Goal: Transaction & Acquisition: Purchase product/service

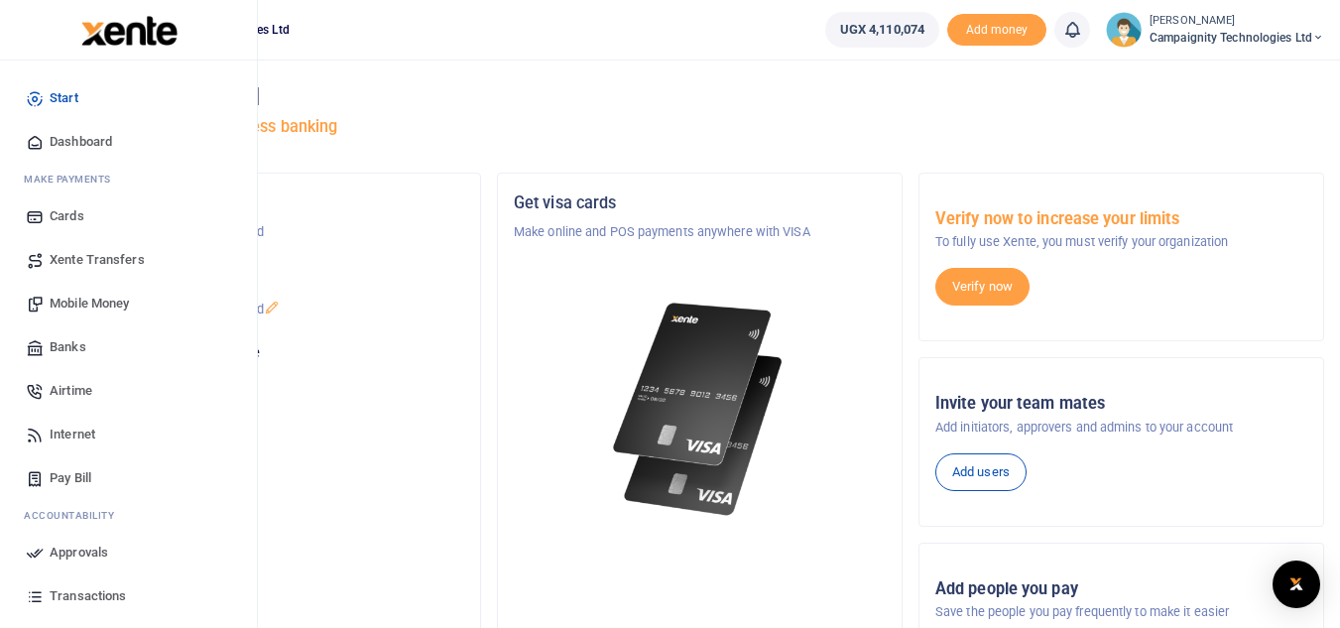
click at [83, 293] on link "Mobile Money" at bounding box center [128, 304] width 225 height 44
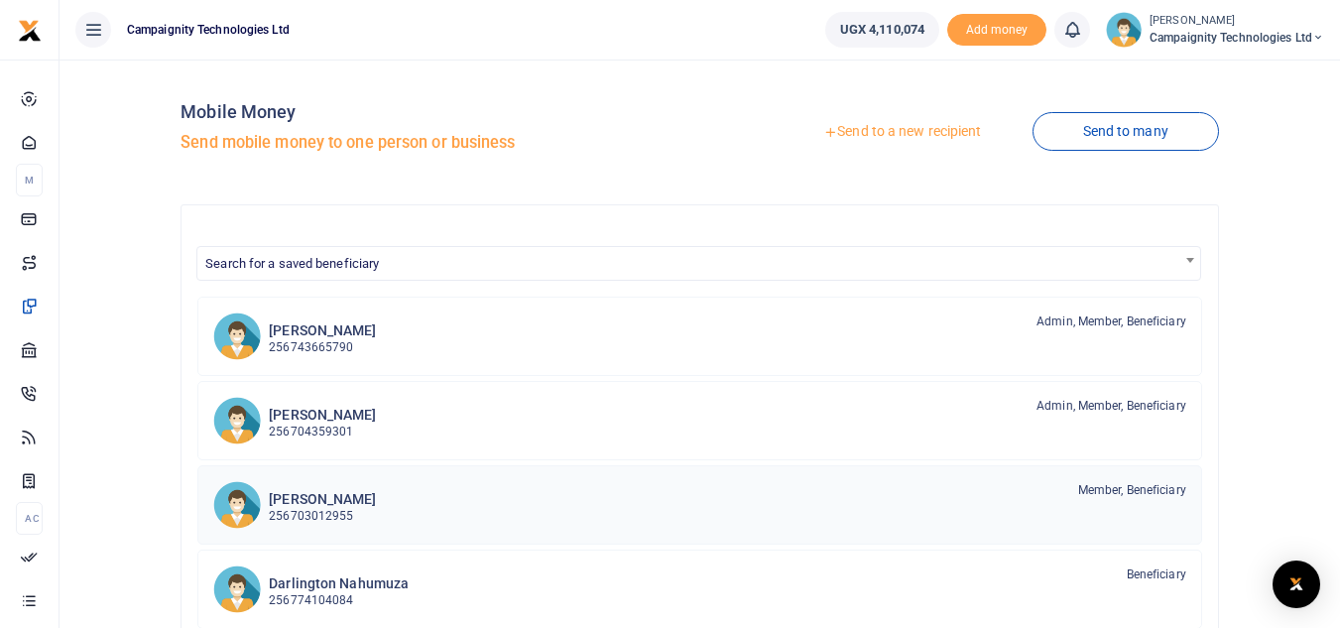
click at [338, 491] on h6 "[PERSON_NAME]" at bounding box center [322, 499] width 107 height 17
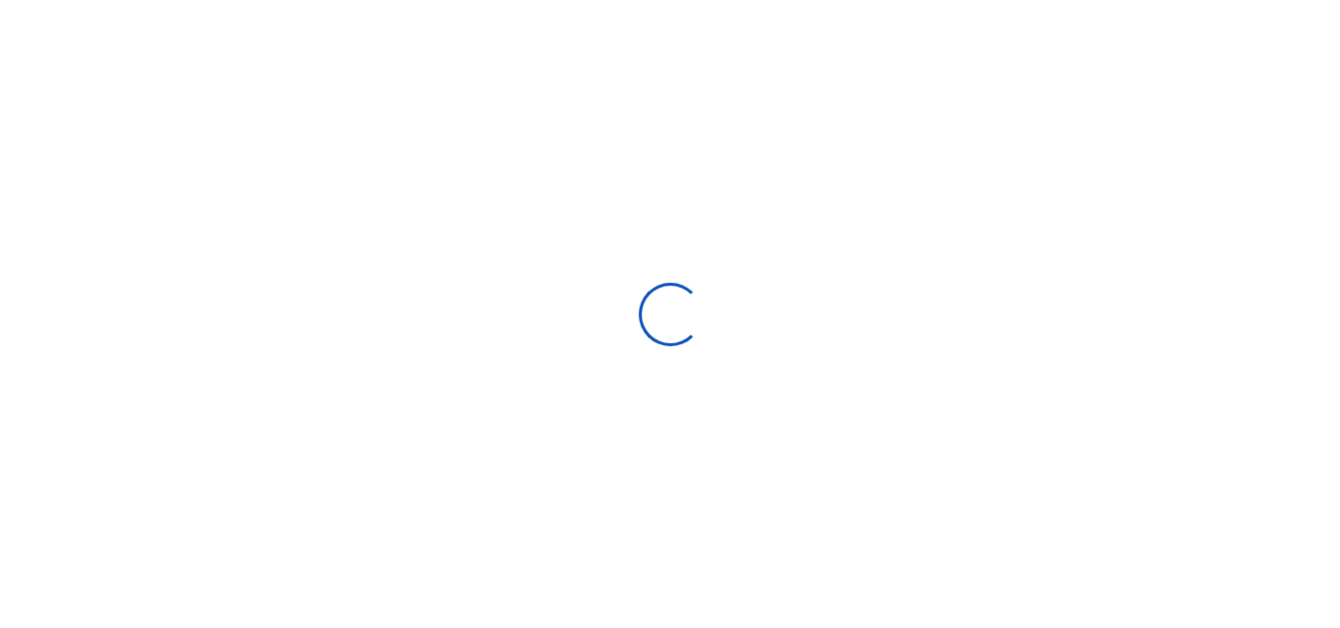
select select
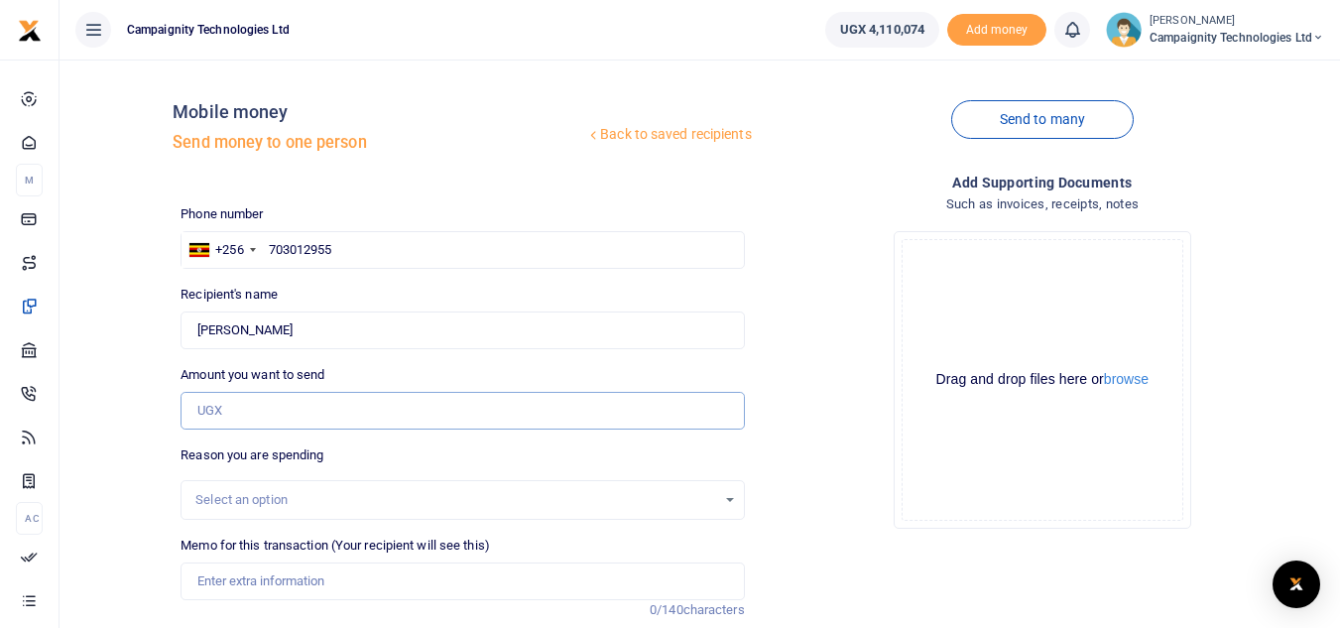
click at [335, 400] on input "Amount you want to send" at bounding box center [461, 411] width 563 height 38
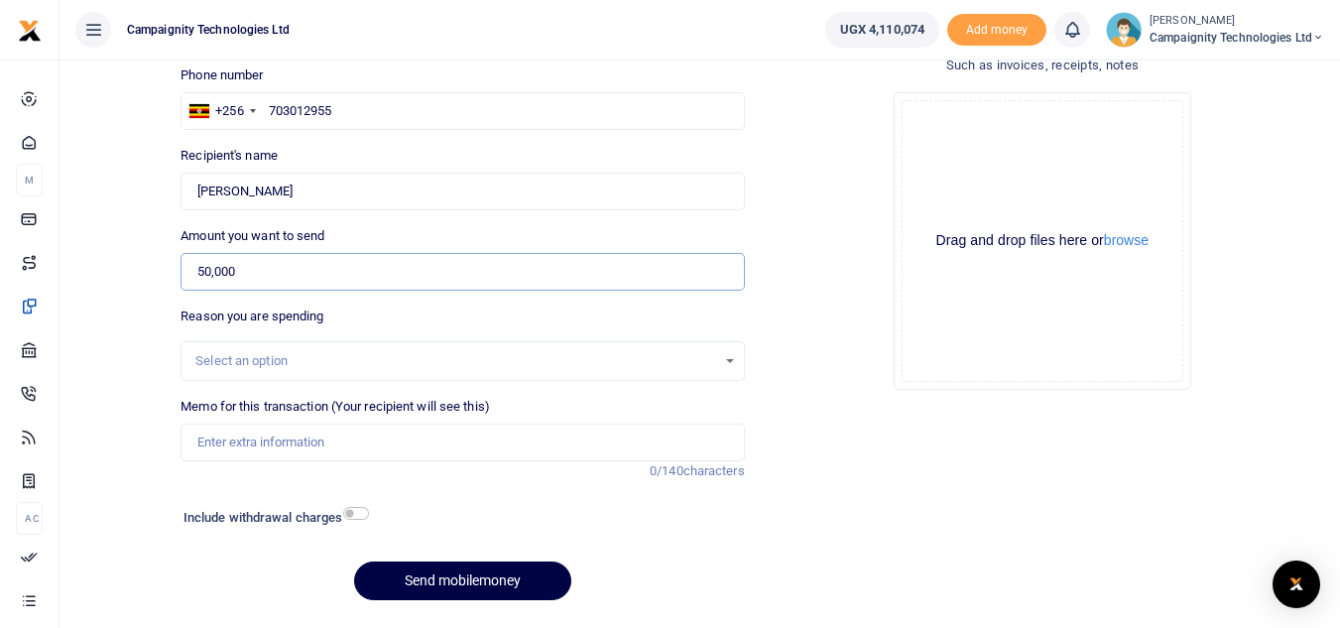
type input "50,000"
click at [447, 461] on div "Memo for this transaction (Your recipient will see this) Reason is required. 0/…" at bounding box center [462, 439] width 579 height 84
click at [434, 446] on input "Memo for this transaction (Your recipient will see this)" at bounding box center [461, 442] width 563 height 38
type input "Sheila weekly facilitation"
click at [477, 584] on button "Send mobilemoney" at bounding box center [462, 580] width 217 height 39
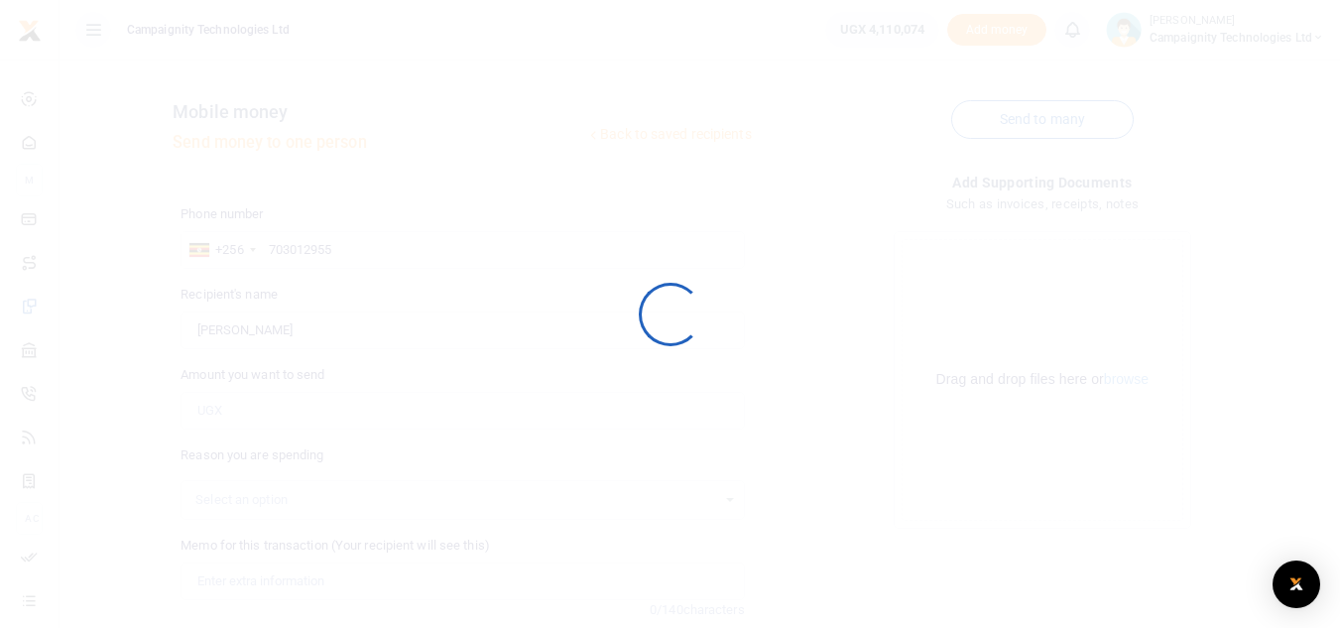
scroll to position [139, 0]
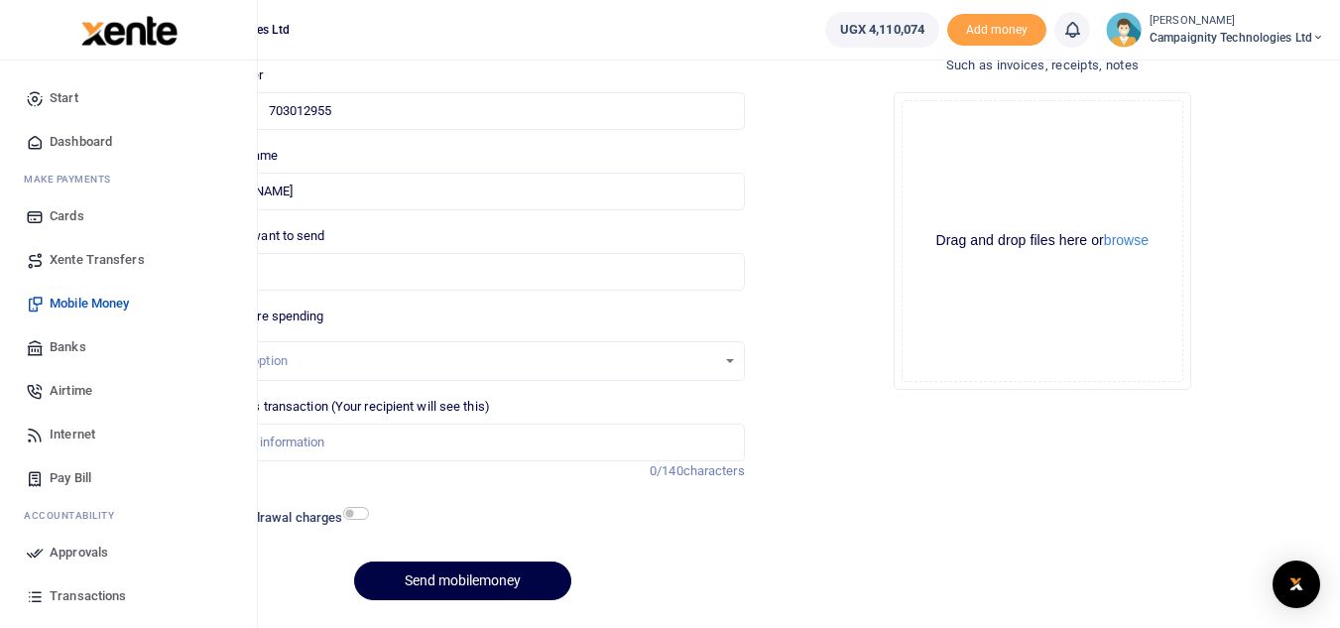
click at [112, 307] on span "Mobile Money" at bounding box center [89, 304] width 79 height 20
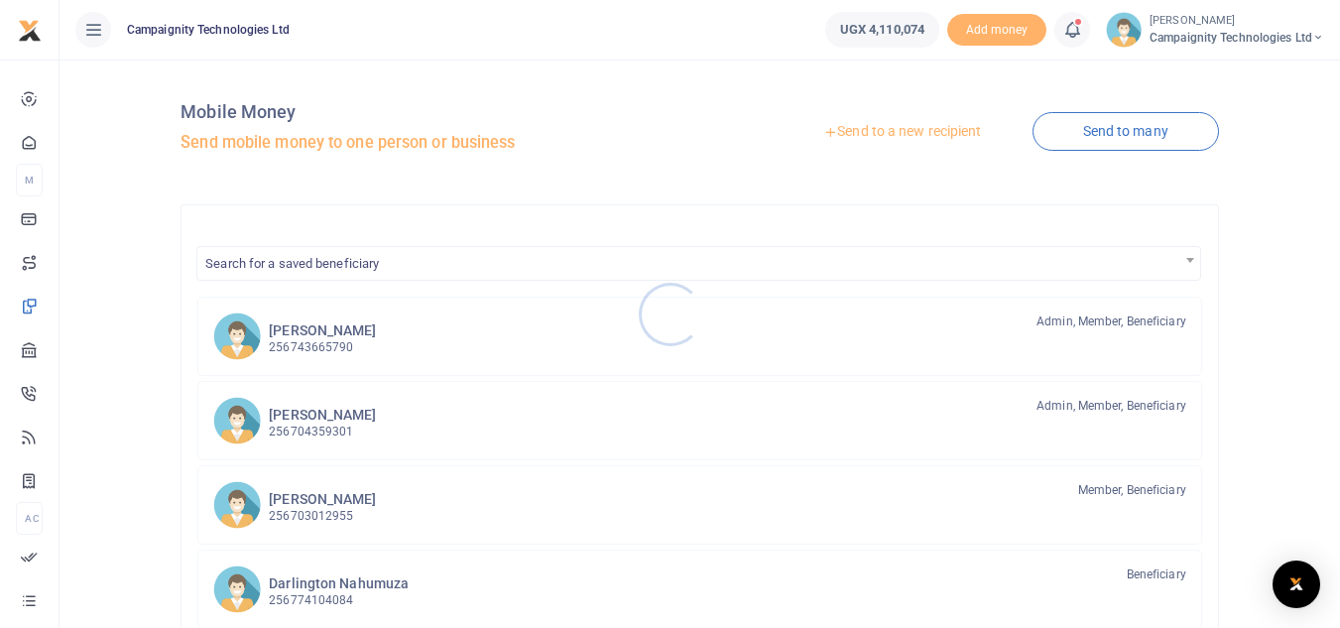
click at [324, 354] on div at bounding box center [670, 314] width 1340 height 628
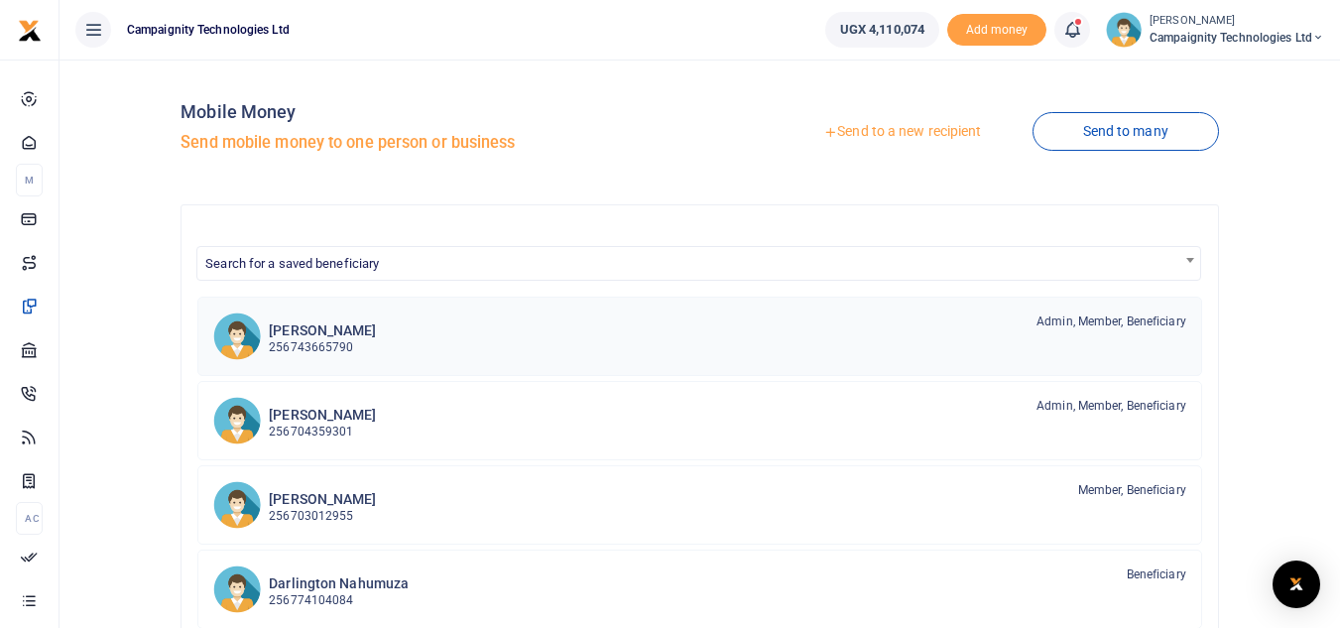
click at [314, 331] on h6 "[PERSON_NAME]" at bounding box center [322, 330] width 107 height 17
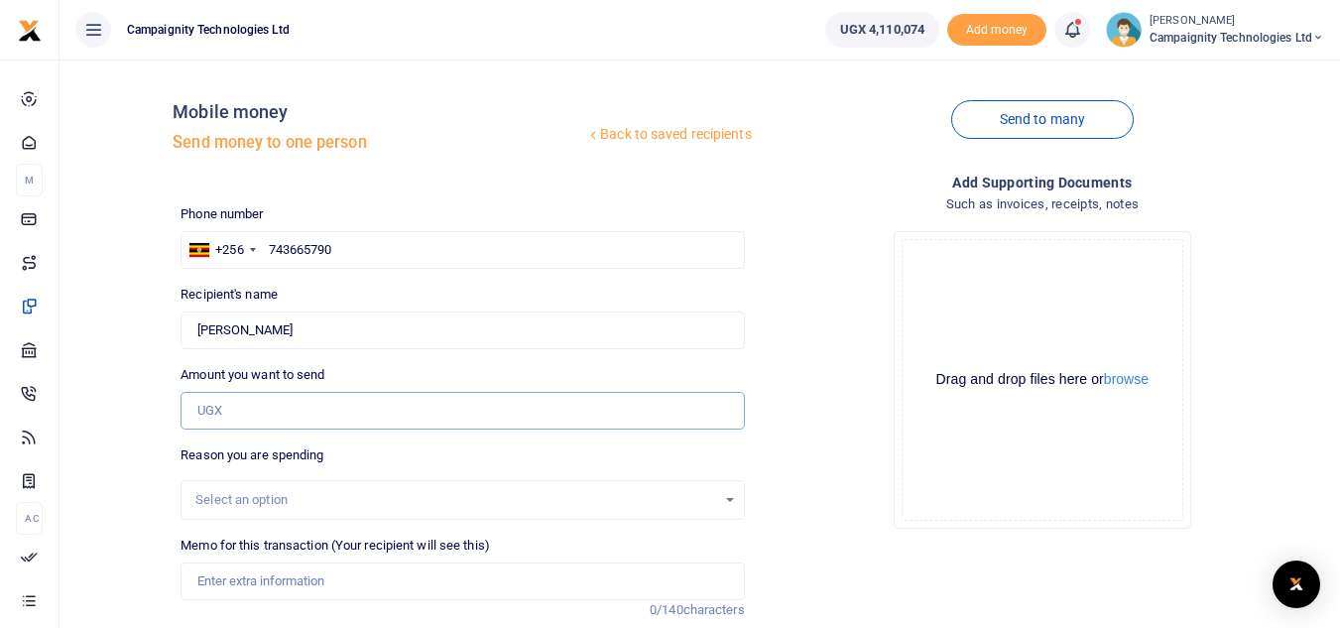
click at [281, 416] on input "Amount you want to send" at bounding box center [461, 411] width 563 height 38
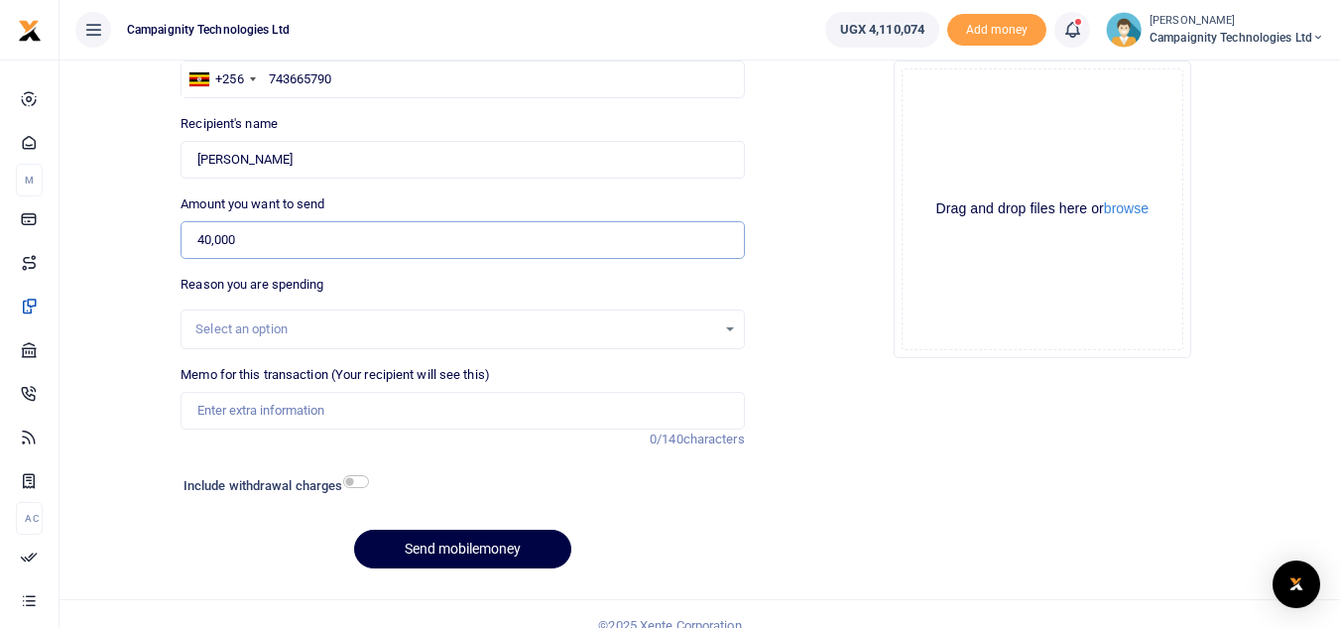
scroll to position [188, 0]
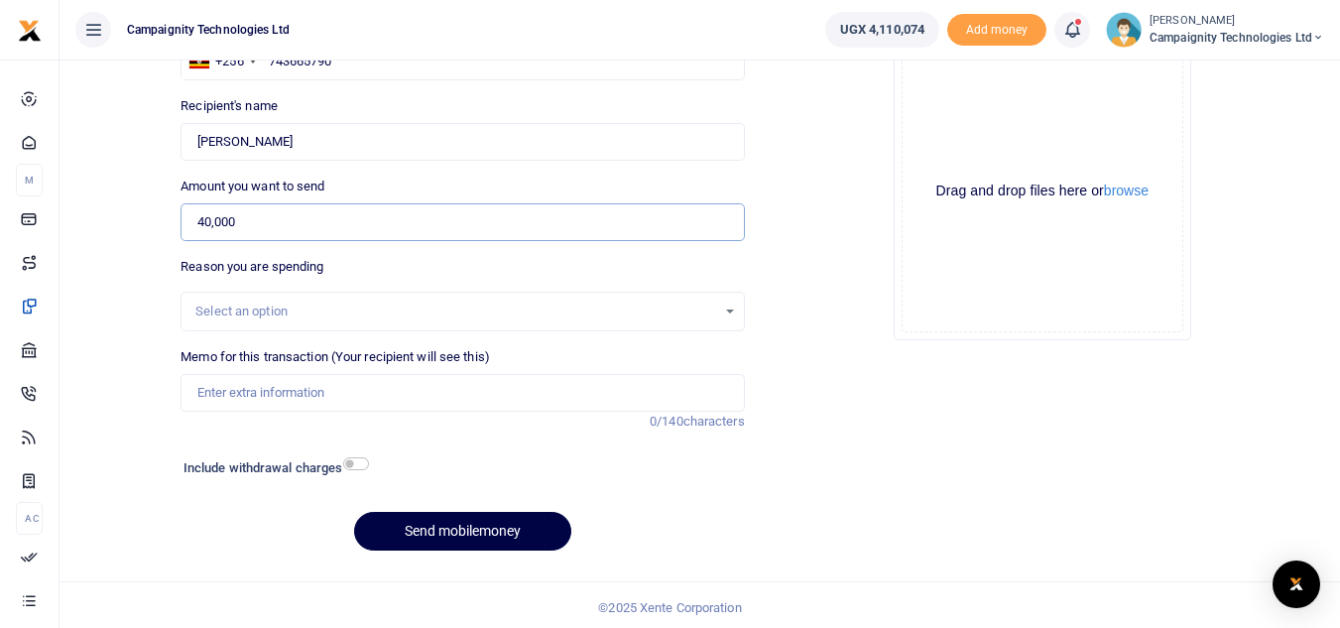
type input "40,000"
click at [580, 401] on input "Memo for this transaction (Your recipient will see this)" at bounding box center [461, 393] width 563 height 38
type input "Simon weekly facilitation"
click at [472, 534] on button "Send mobilemoney" at bounding box center [462, 531] width 217 height 39
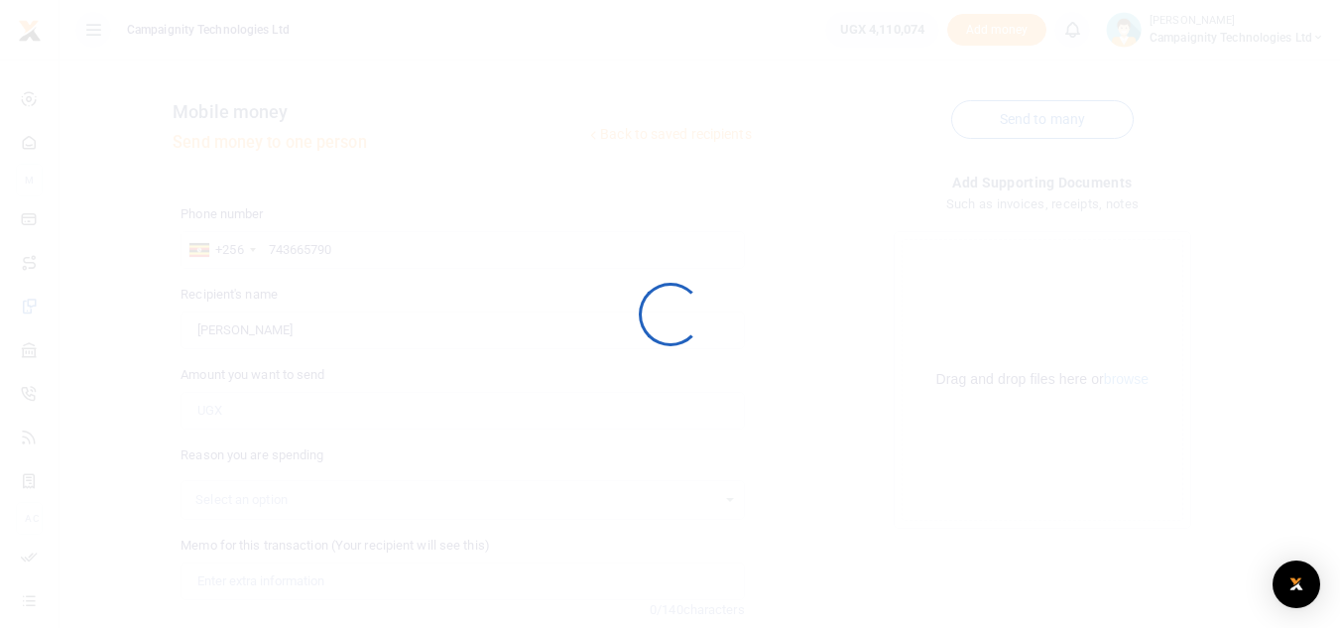
scroll to position [188, 0]
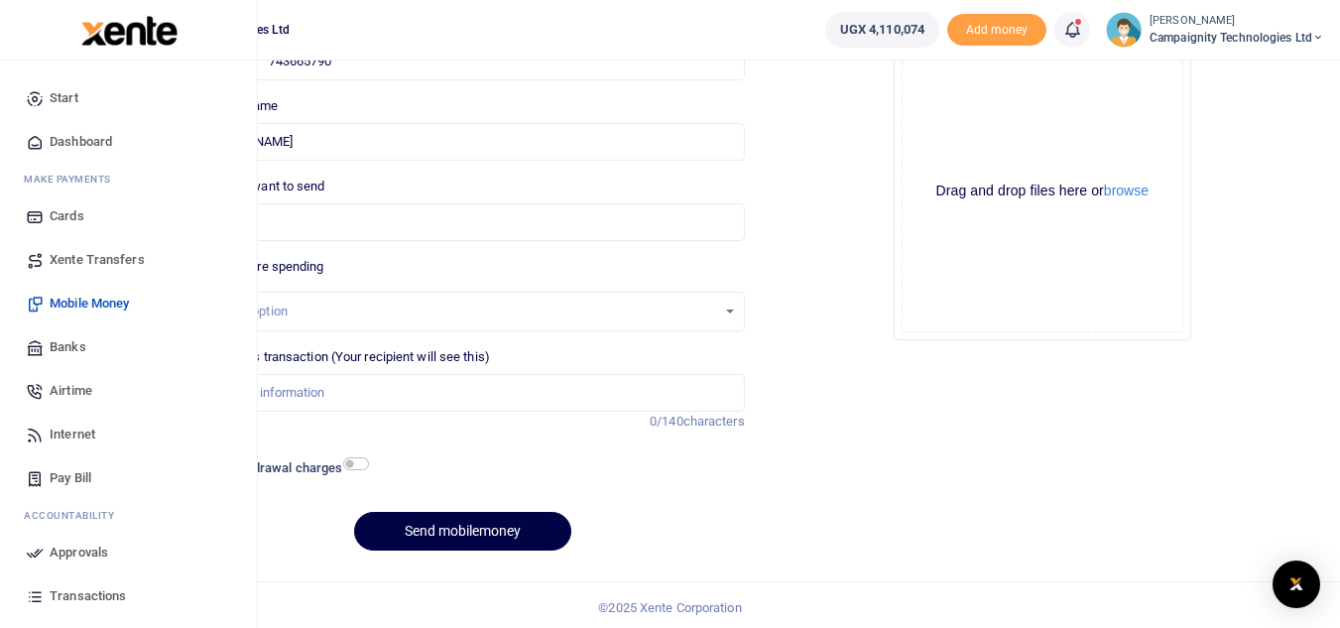
click at [93, 586] on span "Transactions" at bounding box center [88, 596] width 76 height 20
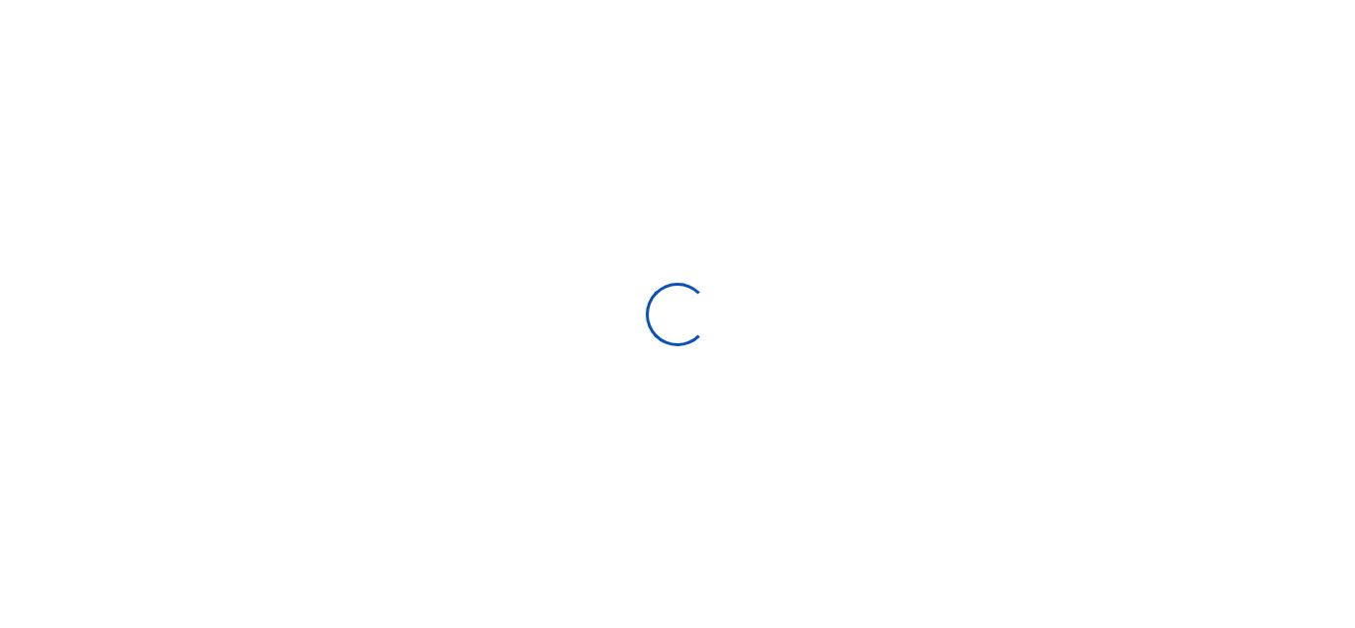
type input "[DATE] - [DATE]"
select select
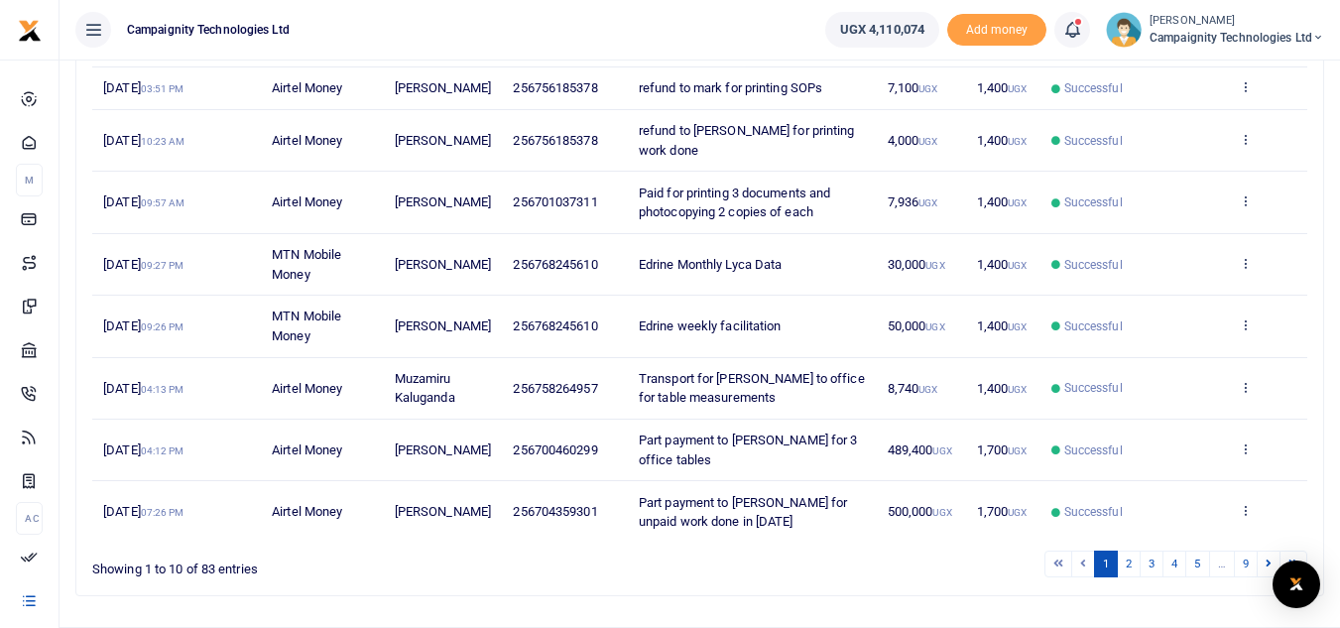
scroll to position [439, 0]
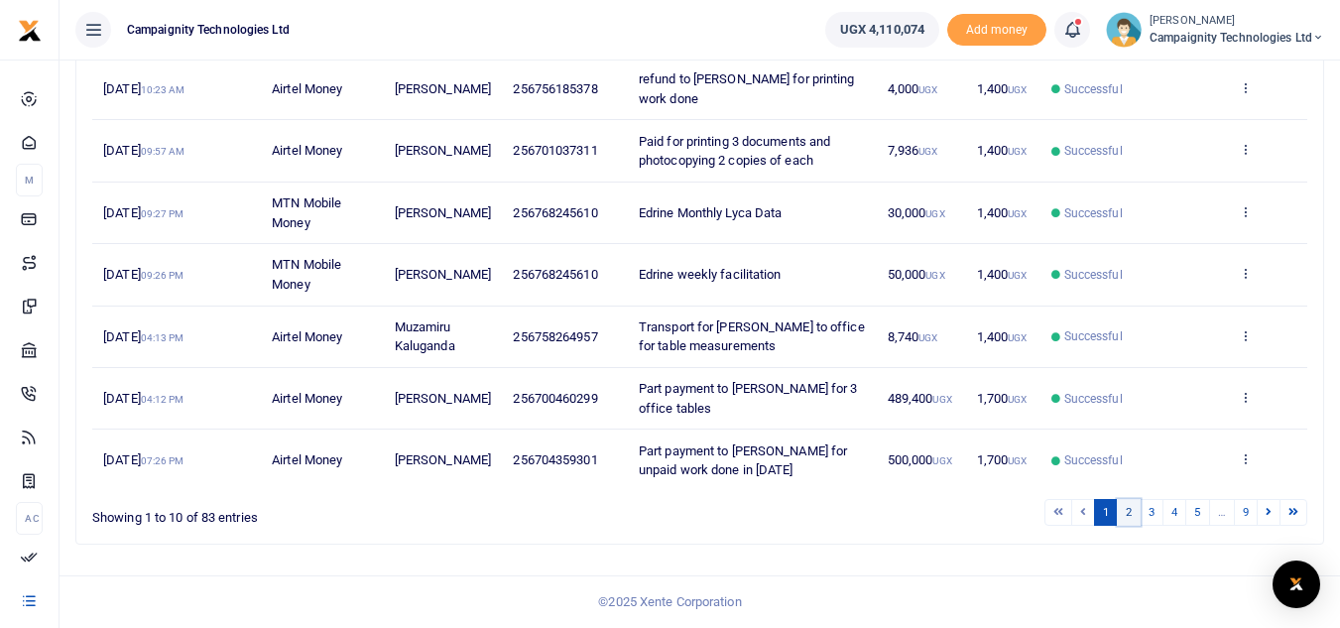
click at [1129, 516] on link "2" at bounding box center [1129, 512] width 24 height 27
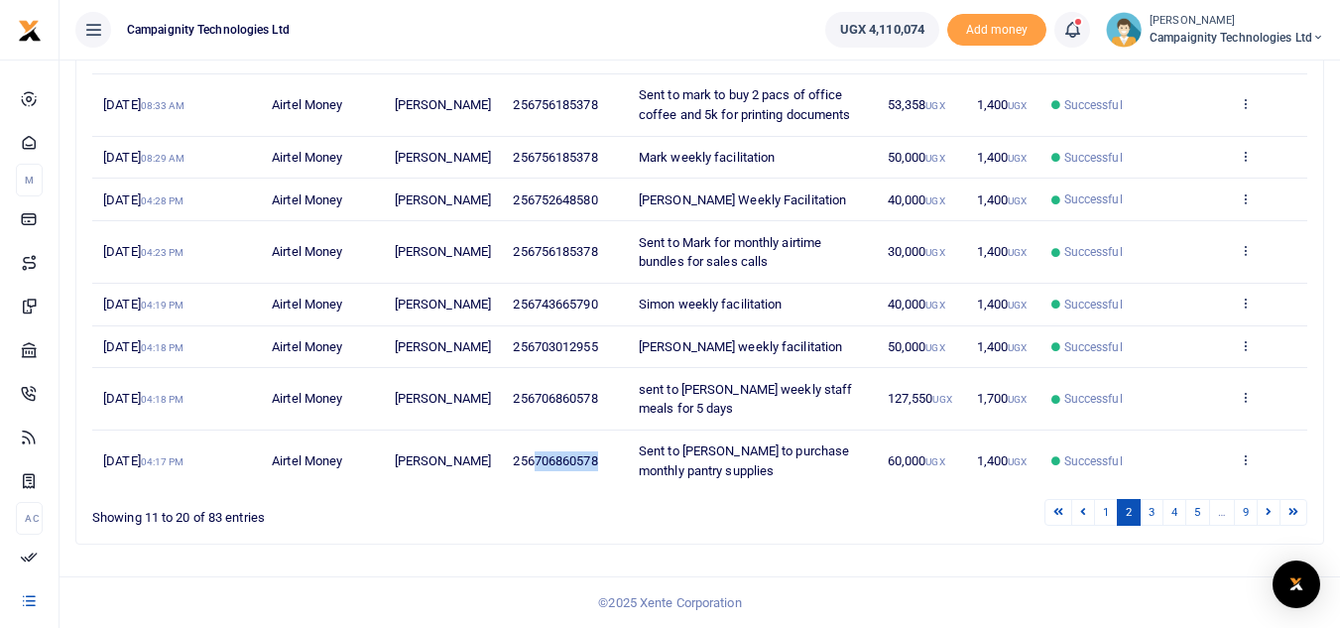
drag, startPoint x: 532, startPoint y: 478, endPoint x: 598, endPoint y: 486, distance: 66.9
click at [597, 468] on span "256706860578" at bounding box center [555, 460] width 84 height 15
copy span "706860578"
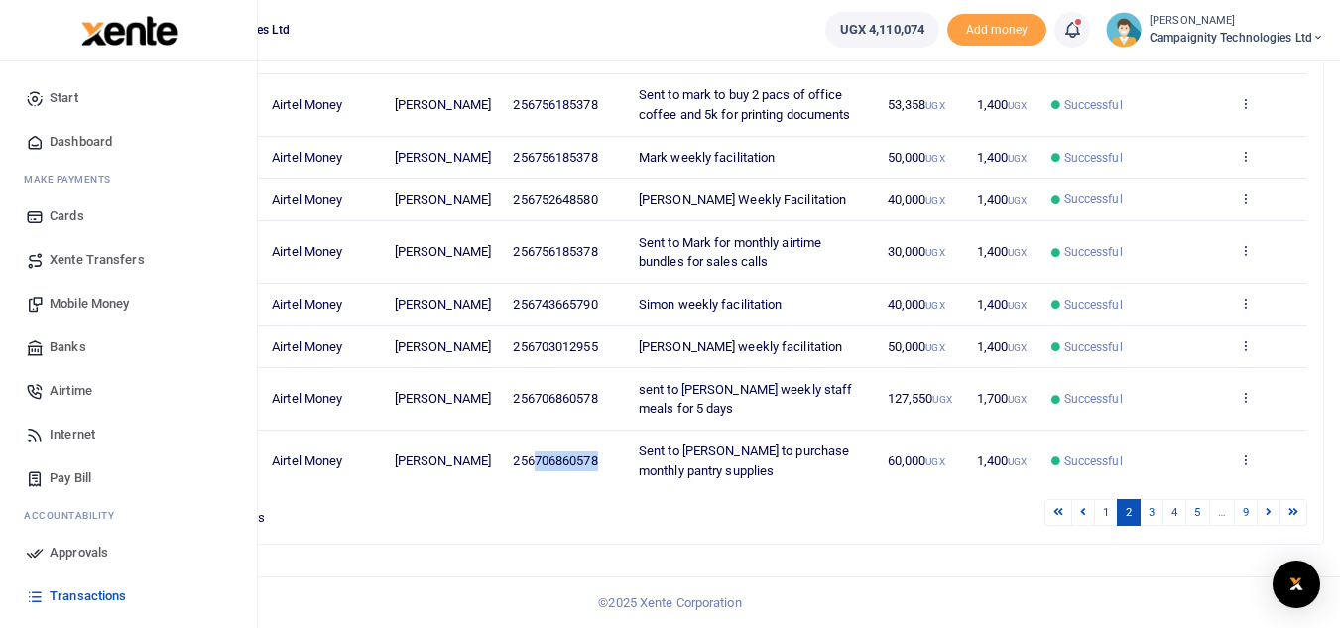
click at [89, 308] on span "Mobile Money" at bounding box center [89, 304] width 79 height 20
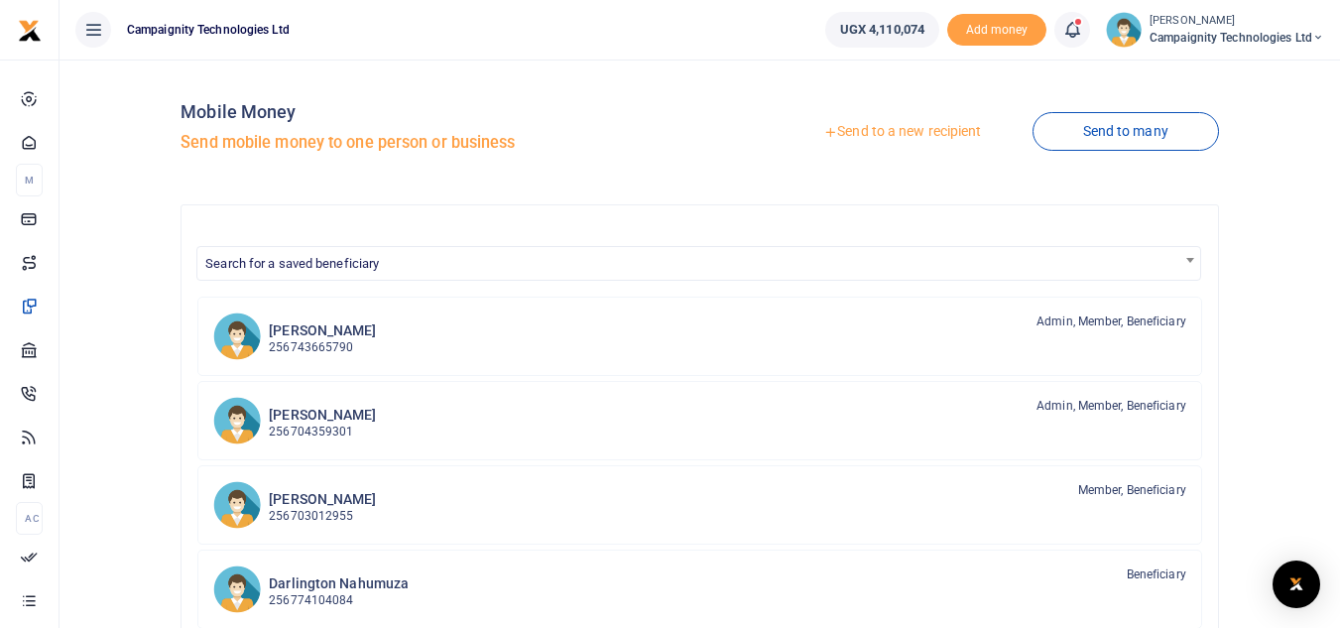
click at [864, 134] on link "Send to a new recipient" at bounding box center [901, 132] width 259 height 36
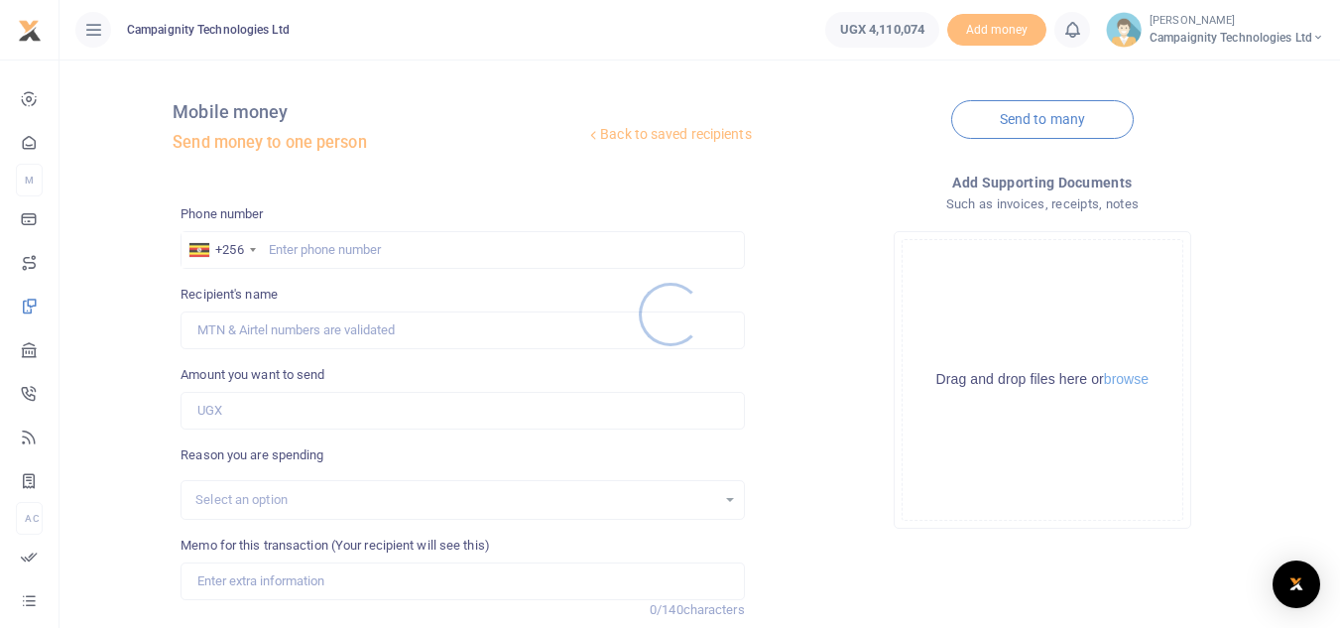
click at [400, 244] on div at bounding box center [670, 314] width 1340 height 628
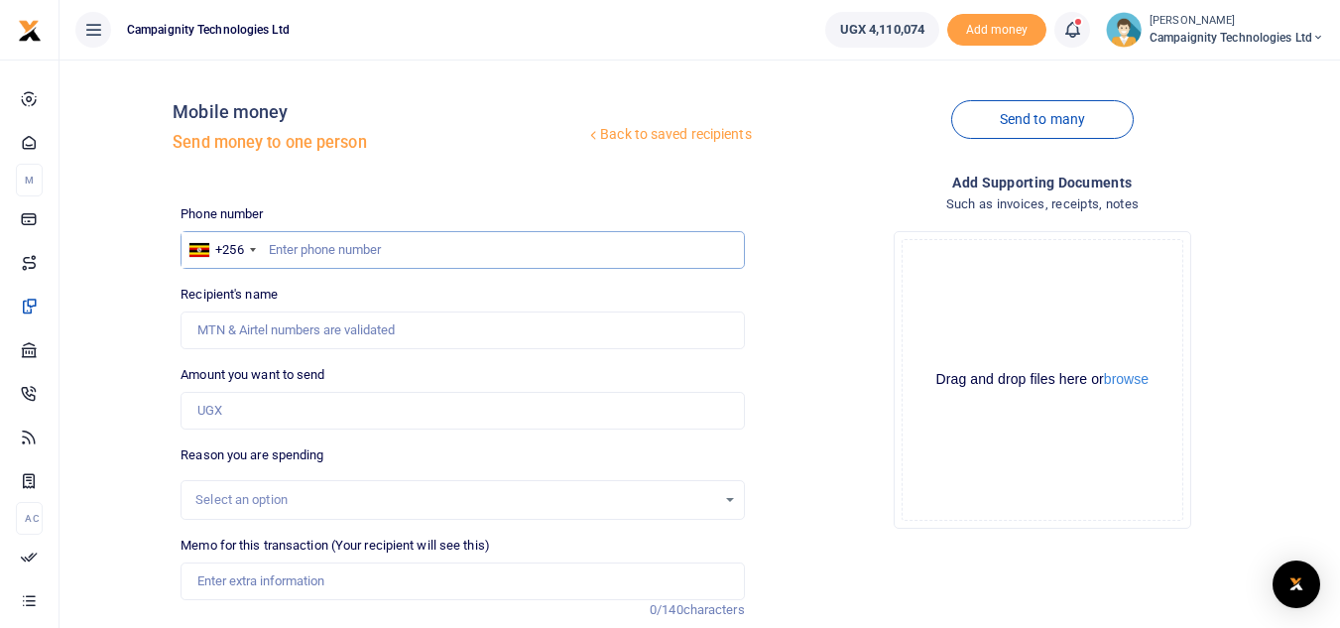
click at [352, 254] on input "text" at bounding box center [461, 250] width 563 height 38
paste input "706860578"
type input "706860578"
click at [261, 405] on input "Amount you want to send" at bounding box center [461, 411] width 563 height 38
type input "125,000"
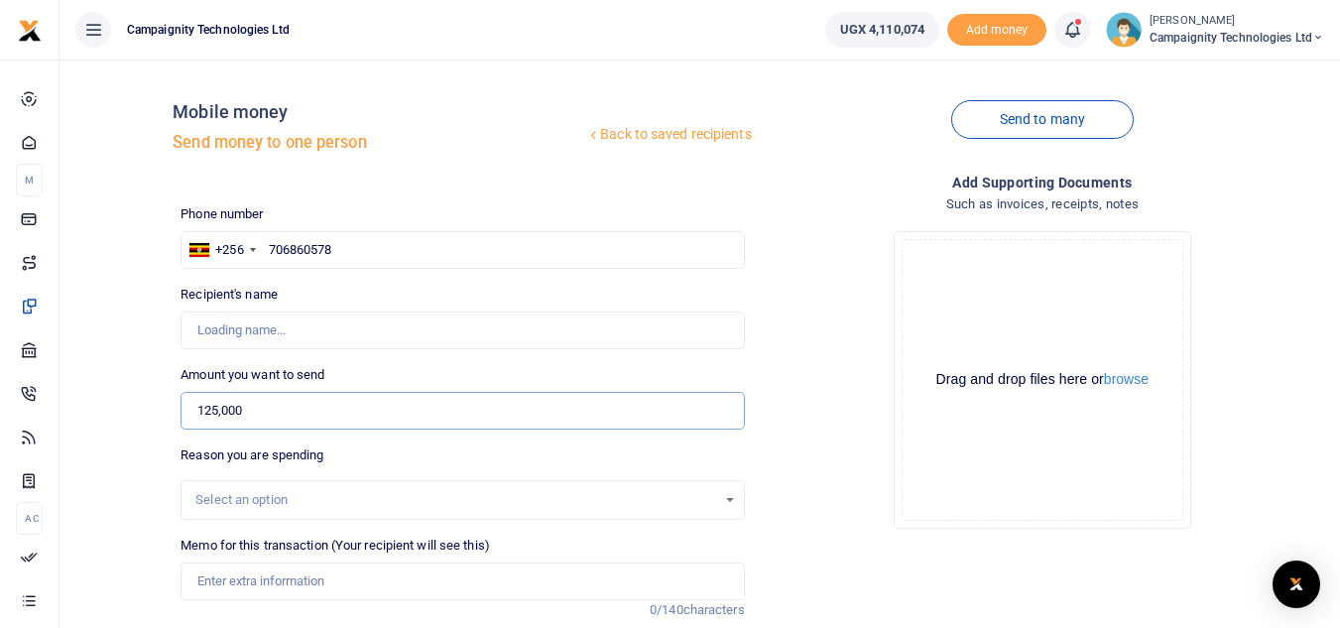
type input "[PERSON_NAME]"
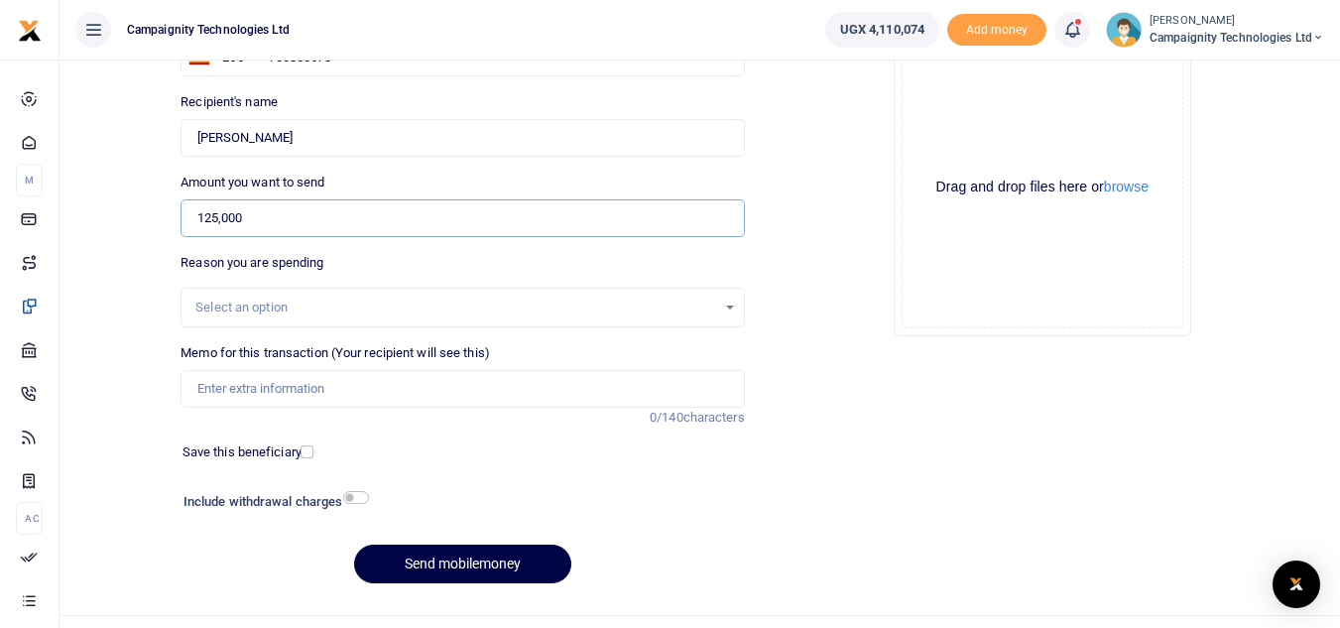
scroll to position [231, 0]
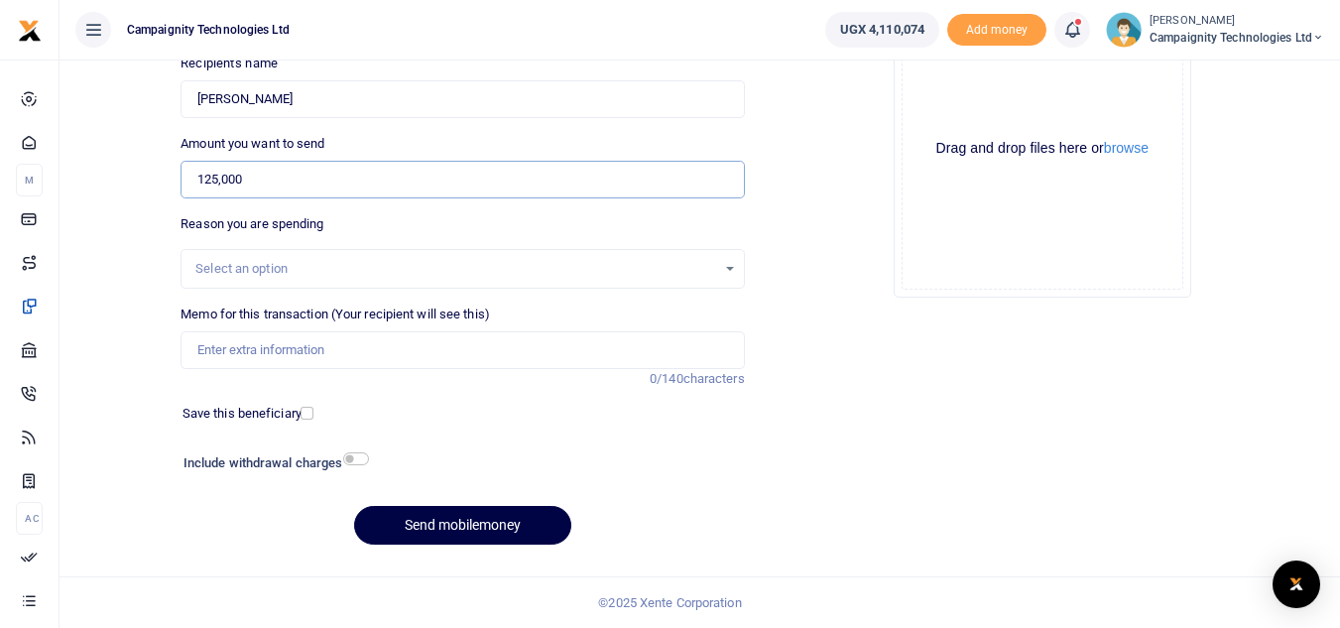
type input "125,000"
click at [453, 348] on input "Memo for this transaction (Your recipient will see this)" at bounding box center [461, 350] width 563 height 38
click at [449, 356] on input "sent to [PERSON_NAME] to purchase staff meals for 4 days" at bounding box center [461, 350] width 563 height 38
type input "sent to [PERSON_NAME] to purchase staff meals for 5 days"
click at [357, 459] on input "checkbox" at bounding box center [356, 458] width 26 height 13
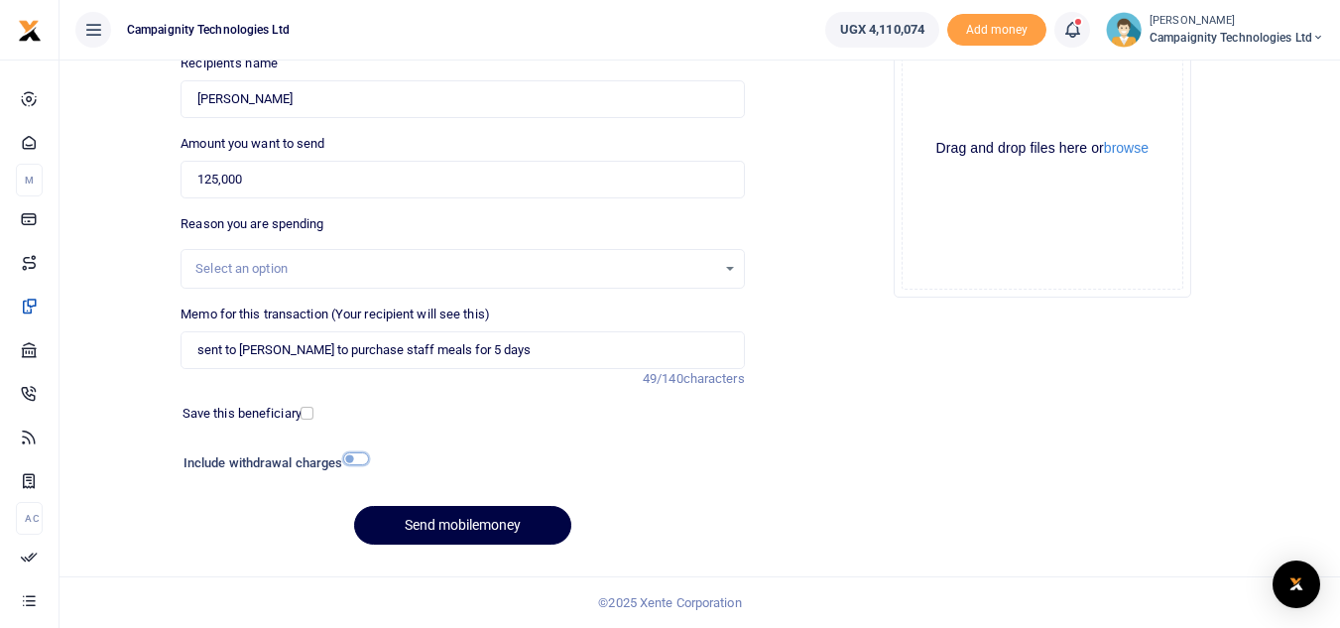
checkbox input "true"
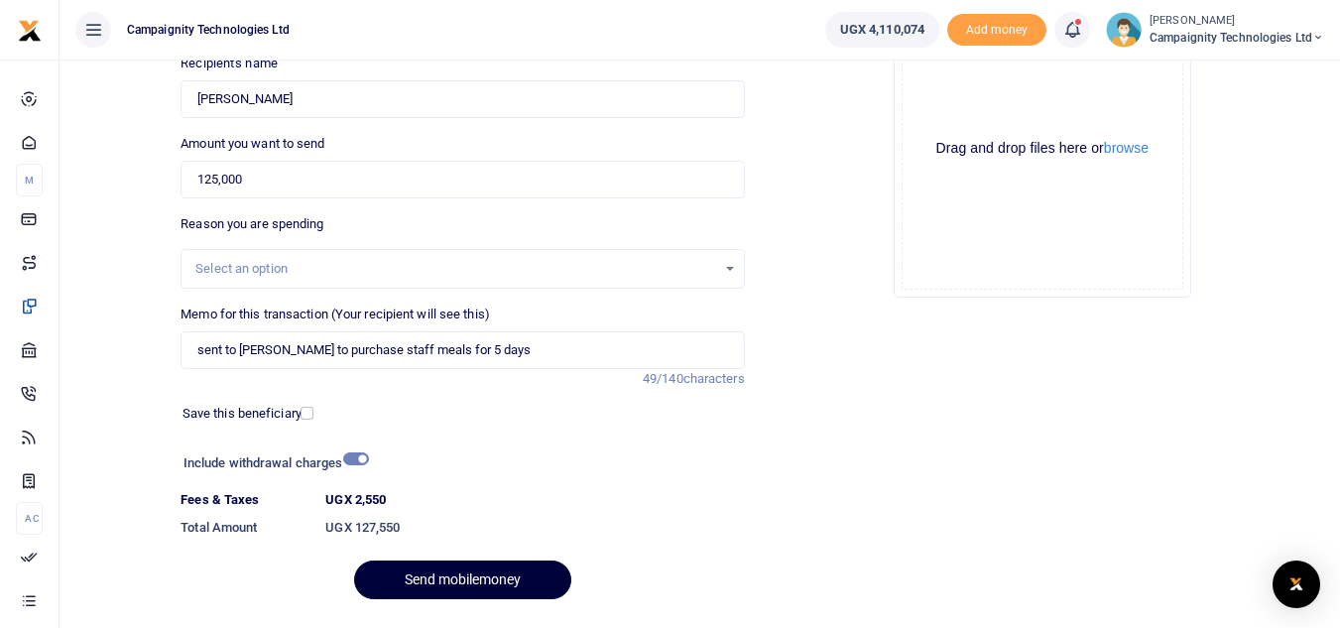
click at [465, 569] on button "Send mobilemoney" at bounding box center [462, 579] width 217 height 39
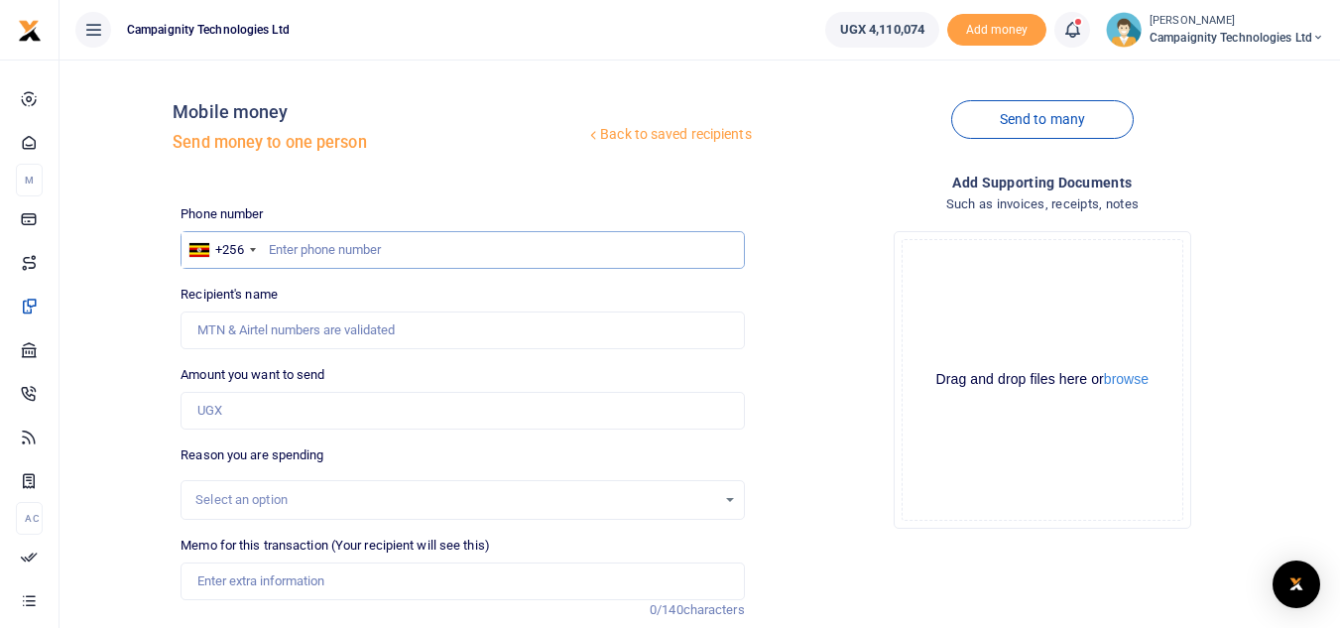
click at [522, 258] on input "text" at bounding box center [461, 250] width 563 height 38
type input "703012955"
click at [337, 403] on input "Amount you want to send" at bounding box center [461, 411] width 563 height 38
type input "[PERSON_NAME]"
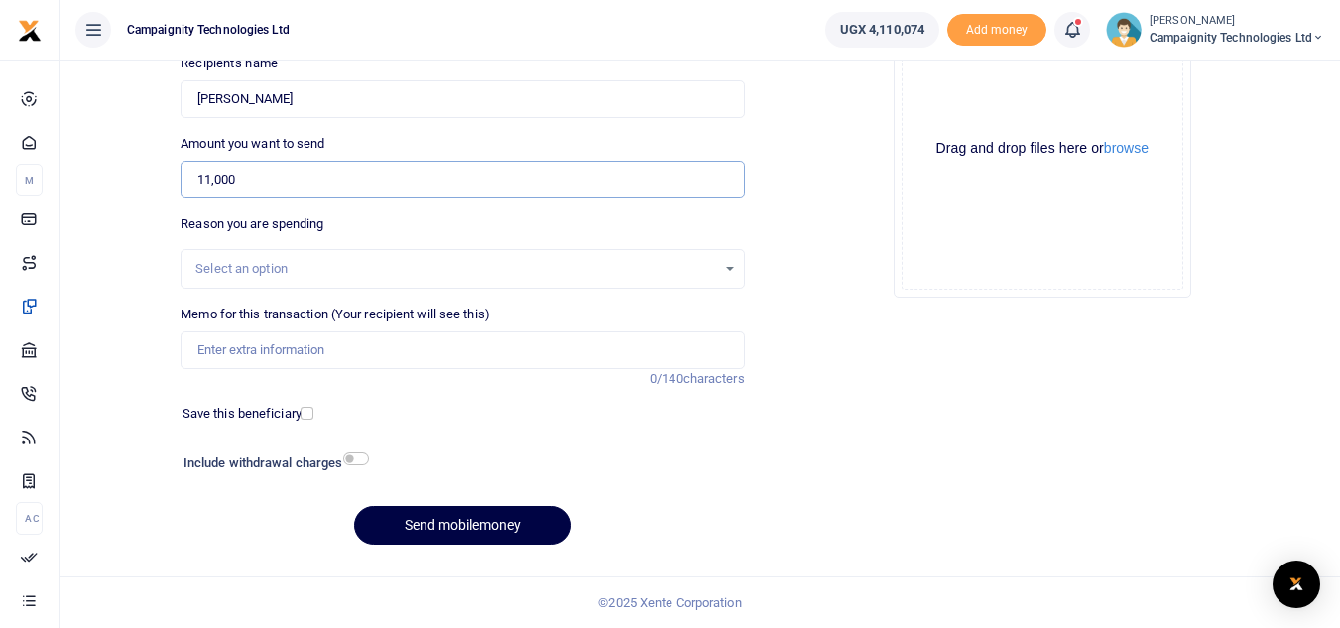
type input "11,000"
click at [413, 357] on input "Memo for this transaction (Your recipient will see this)" at bounding box center [461, 350] width 563 height 38
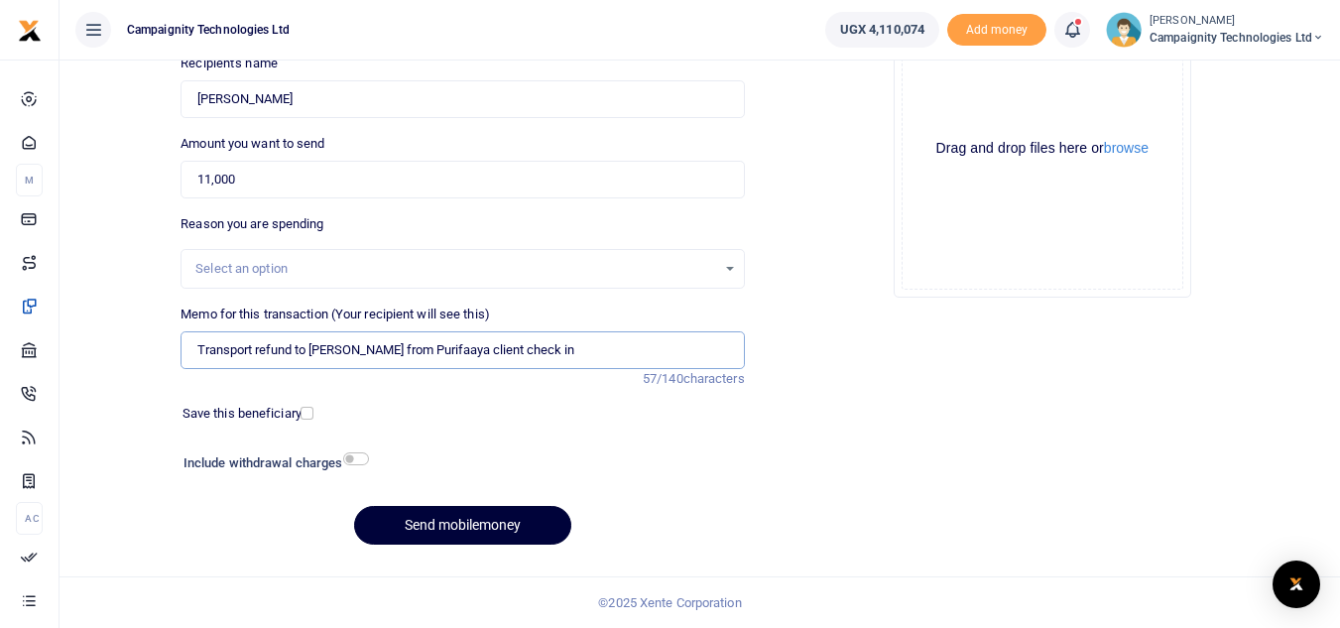
type input "Transport refund to Sheila from Purifaaya client check in"
click at [466, 532] on button "Send mobilemoney" at bounding box center [462, 525] width 217 height 39
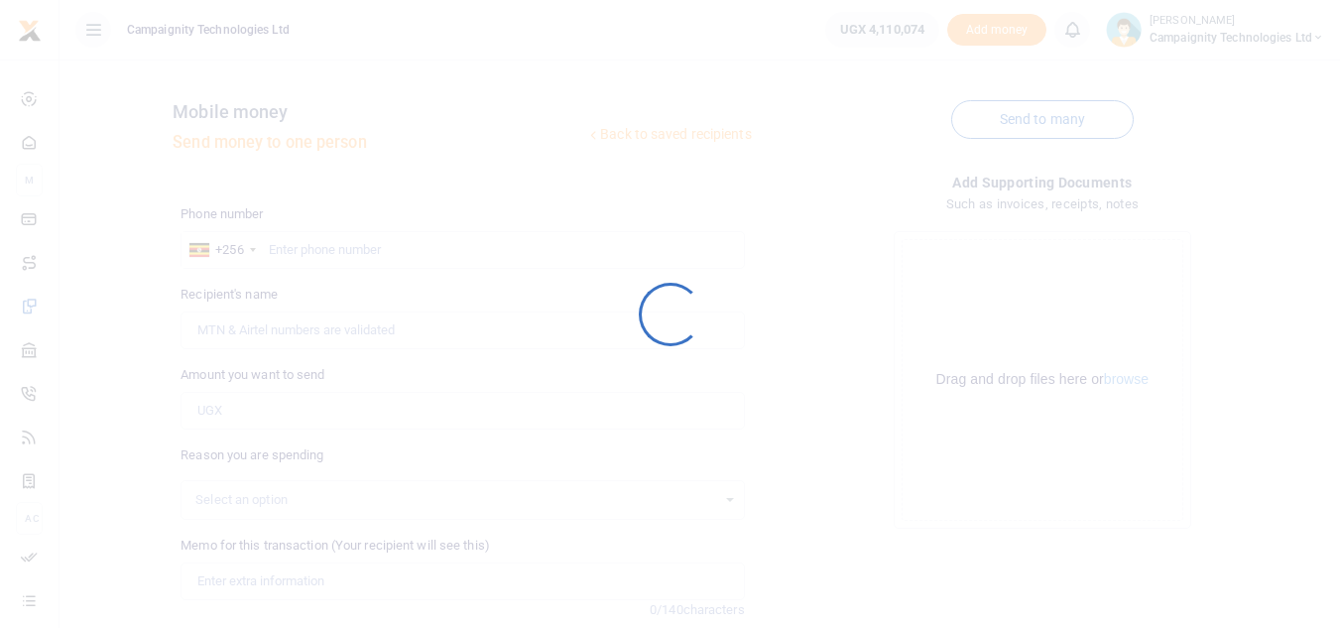
scroll to position [231, 0]
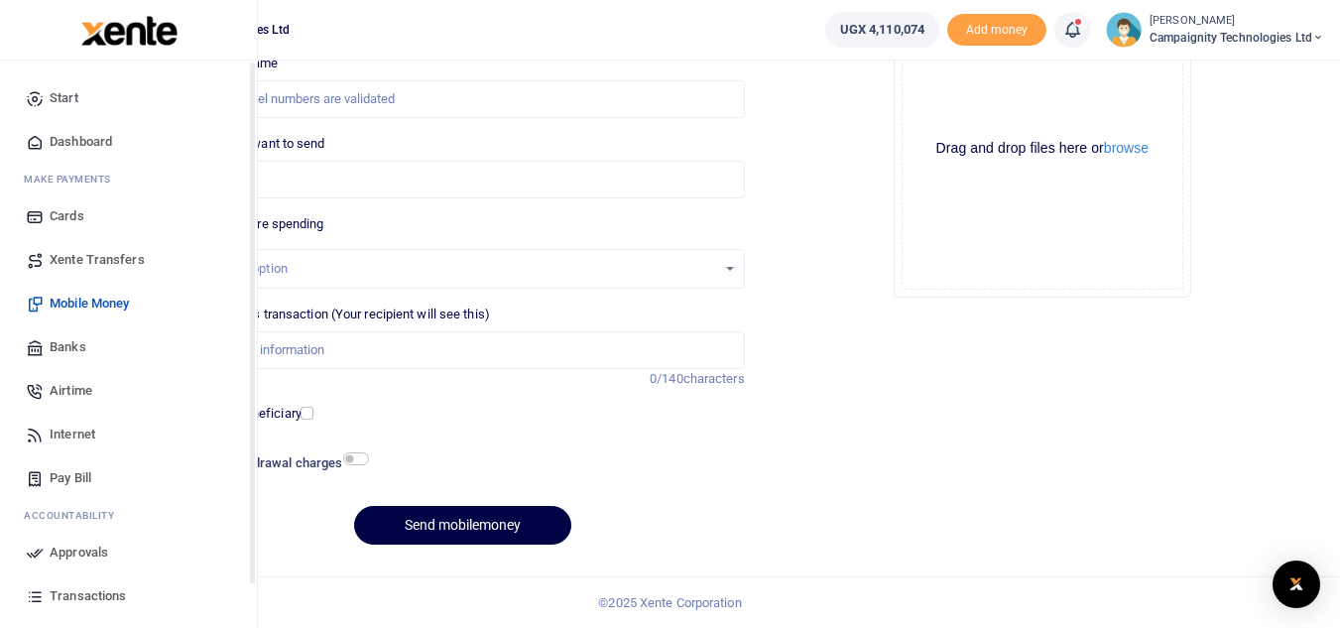
click at [66, 550] on span "Approvals" at bounding box center [79, 552] width 59 height 20
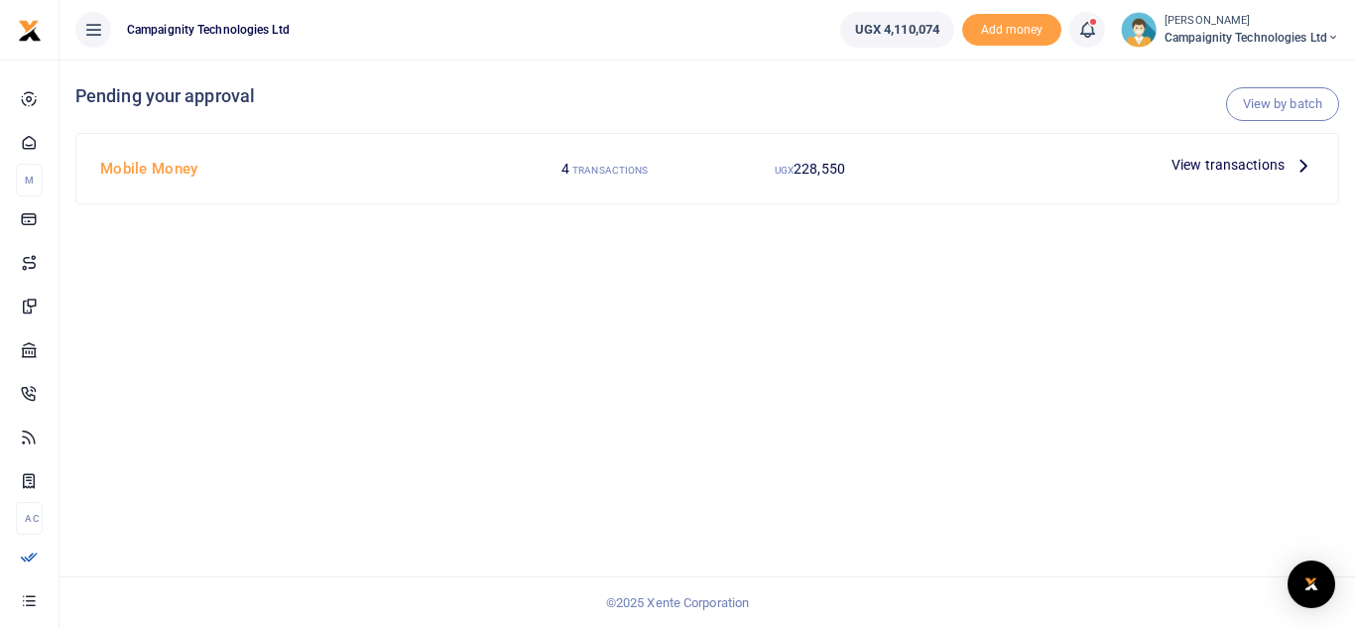
click at [1200, 169] on span "View transactions" at bounding box center [1227, 165] width 113 height 22
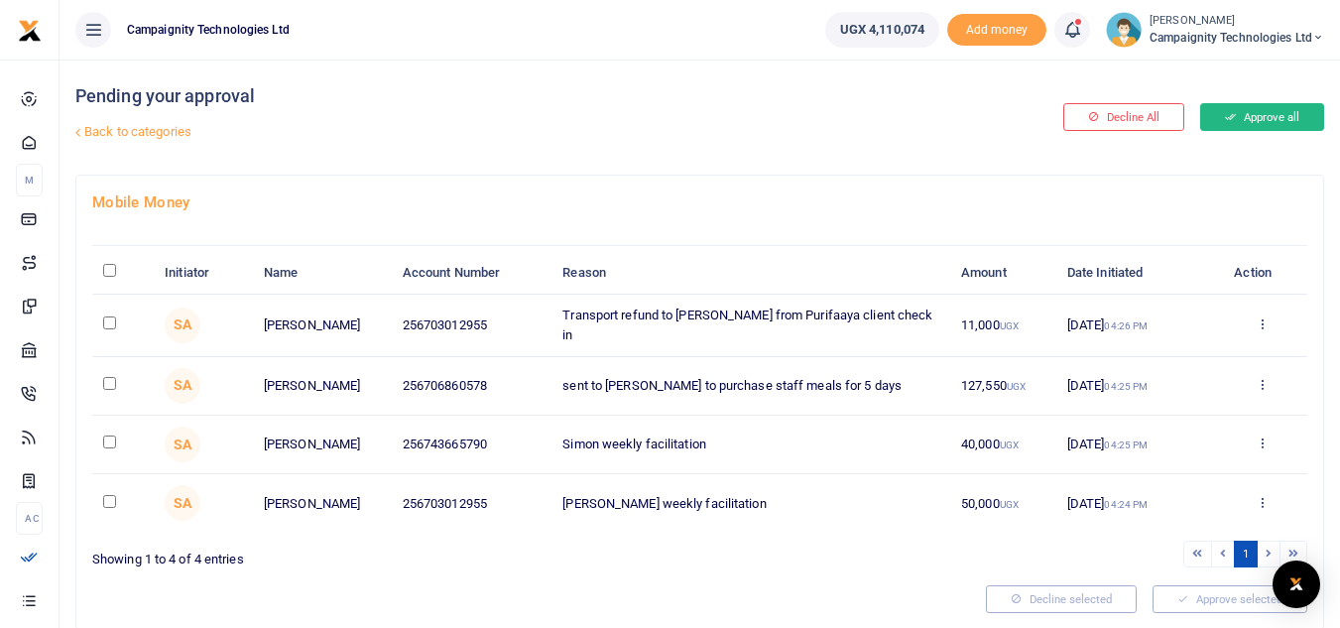
click at [1275, 126] on button "Approve all" at bounding box center [1262, 117] width 124 height 28
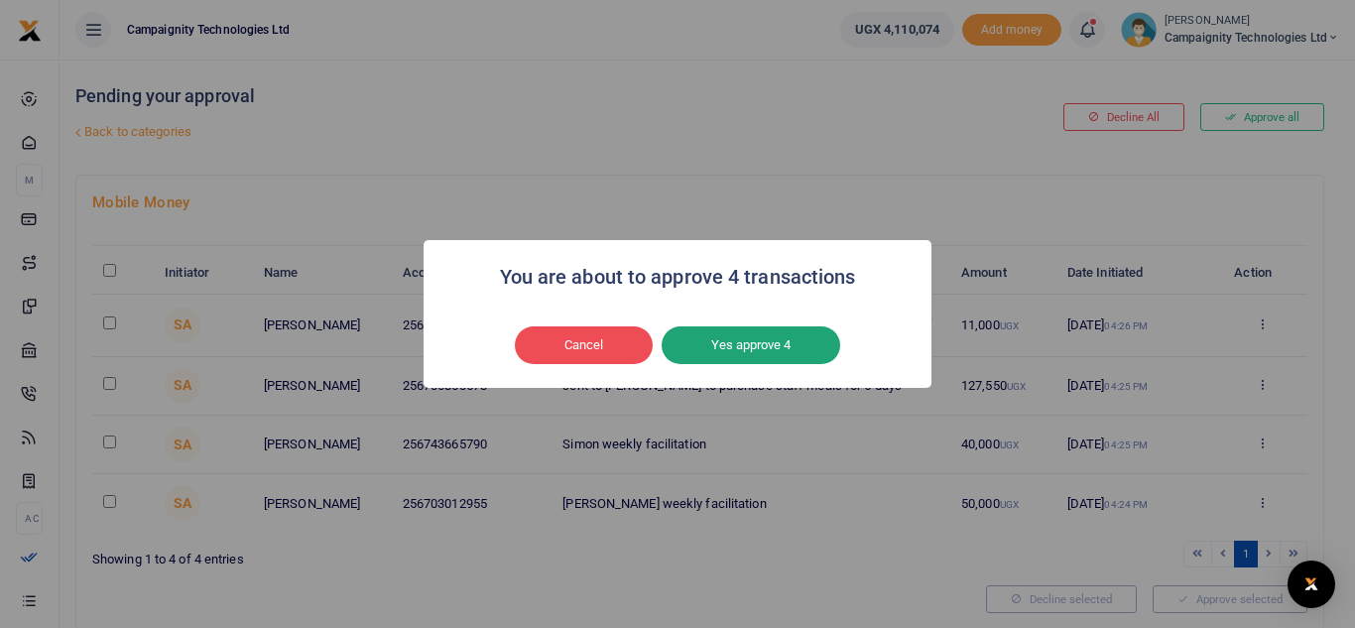
click at [795, 344] on button "Yes approve 4" at bounding box center [750, 345] width 178 height 38
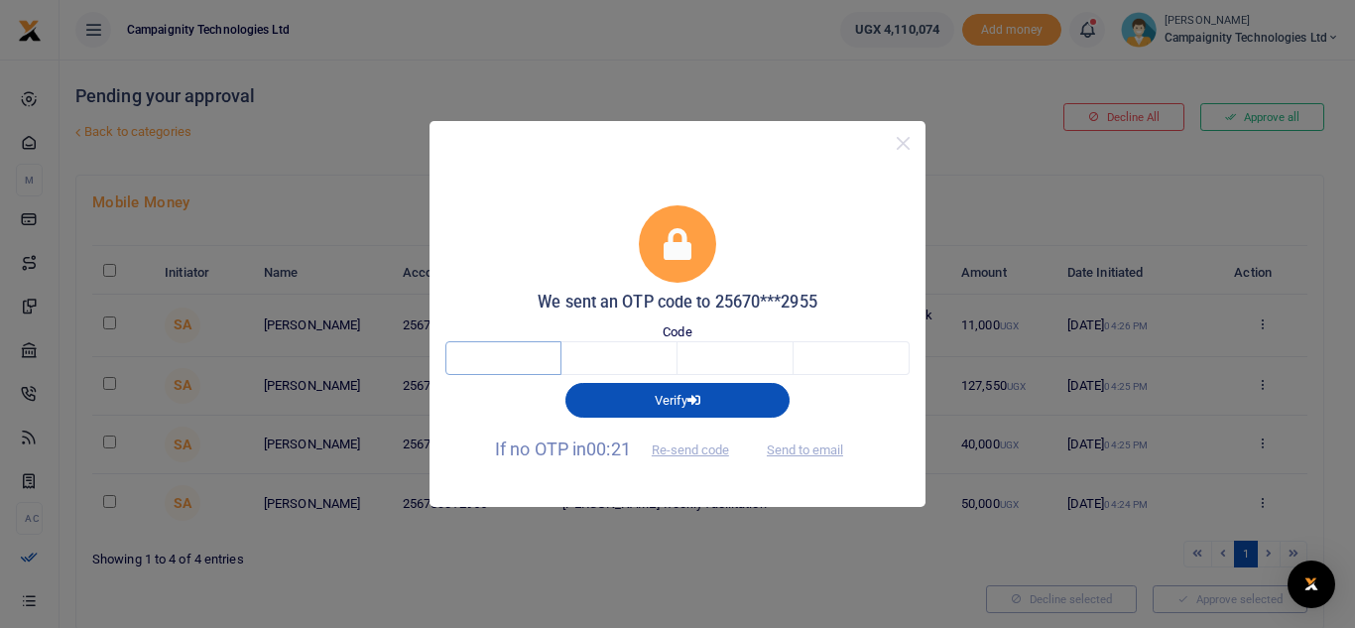
click at [544, 352] on input "text" at bounding box center [503, 358] width 116 height 34
type input "7"
type input "4"
type input "5"
